Goal: Find specific page/section: Find specific page/section

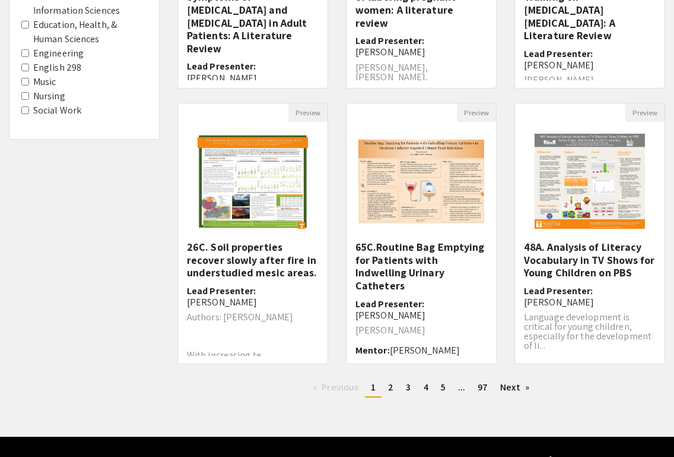
scroll to position [304, 0]
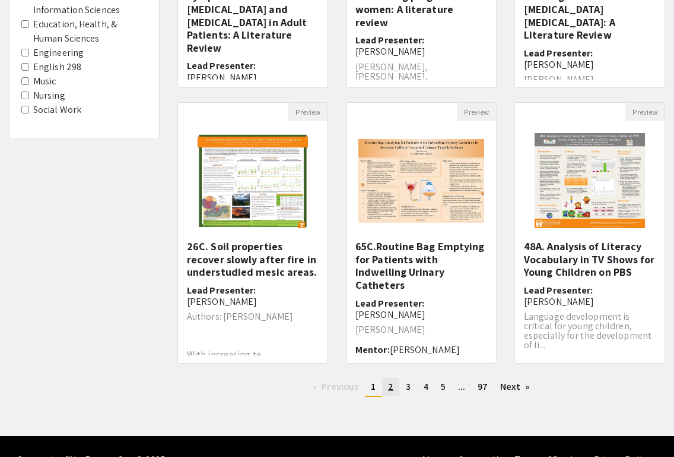
click at [397, 390] on link "page 2" at bounding box center [390, 387] width 17 height 18
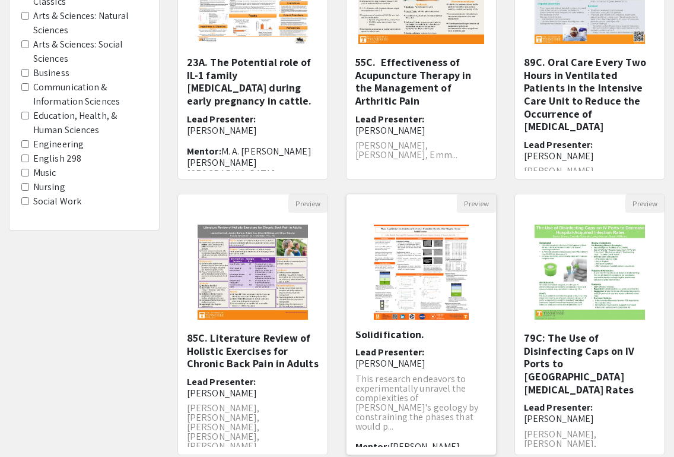
scroll to position [331, 0]
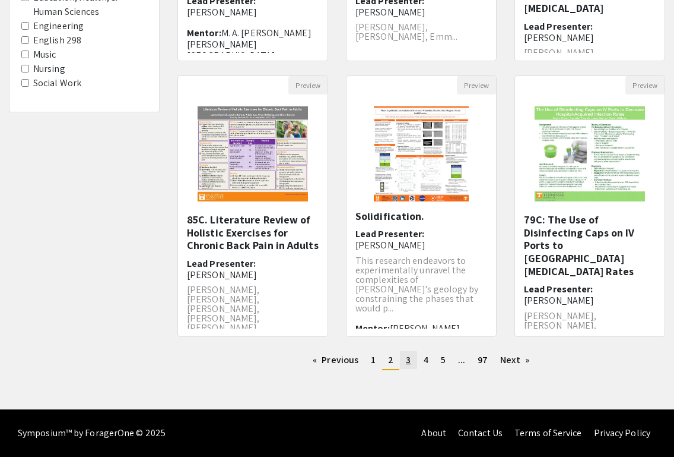
click at [410, 359] on span "3" at bounding box center [408, 359] width 5 height 12
